Goal: Task Accomplishment & Management: Use online tool/utility

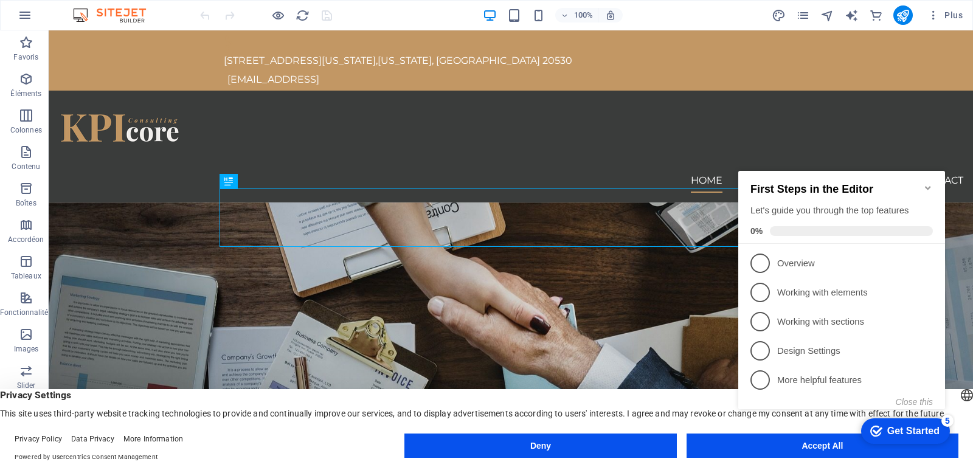
click at [926, 184] on icon "Minimize checklist" at bounding box center [928, 188] width 10 height 10
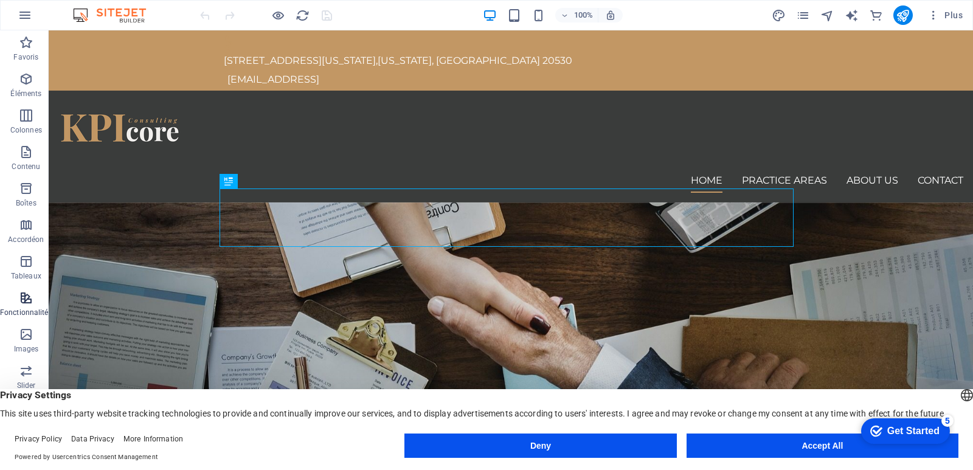
scroll to position [164, 0]
click at [765, 444] on button "Accept All" at bounding box center [823, 446] width 272 height 24
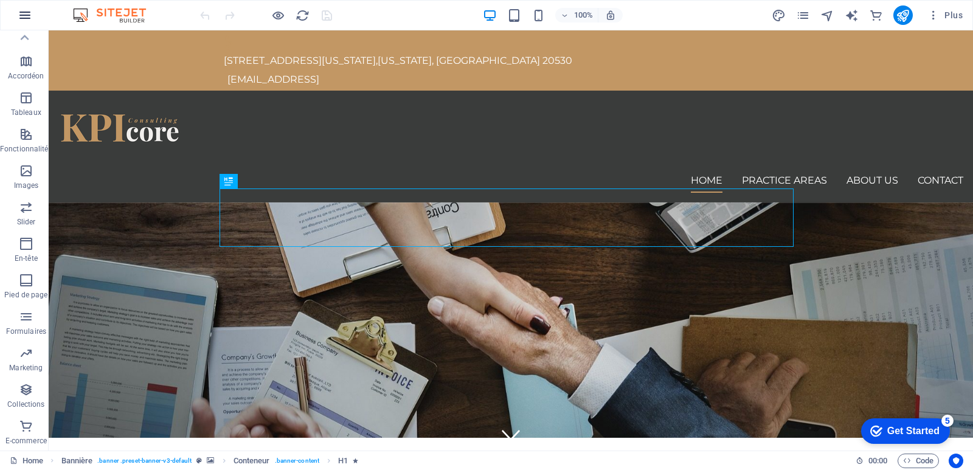
click at [18, 7] on button "button" at bounding box center [24, 15] width 29 height 29
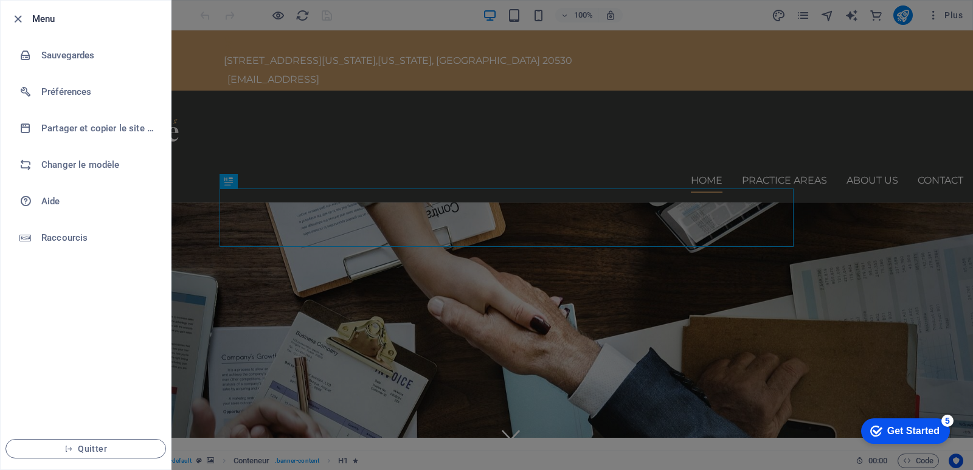
click at [213, 12] on div at bounding box center [486, 235] width 973 height 470
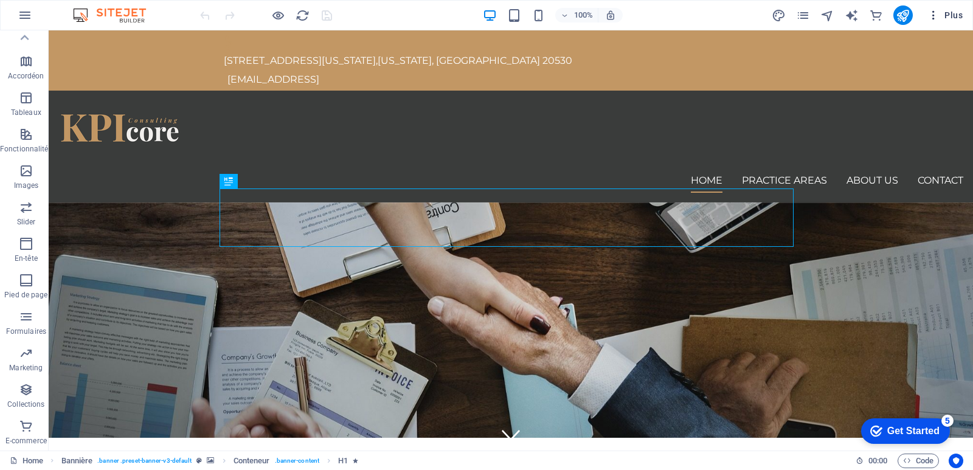
click at [944, 16] on span "Plus" at bounding box center [945, 15] width 35 height 12
